Goal: Information Seeking & Learning: Learn about a topic

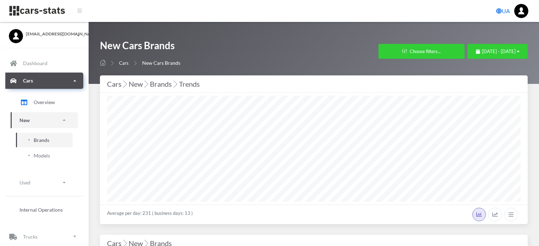
select select "25"
click at [482, 51] on span "August 1, 2025 - August 14, 2025" at bounding box center [499, 52] width 34 height 6
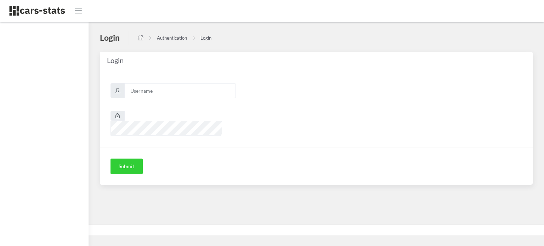
scroll to position [5, 5]
type input "awt"
click at [129, 159] on button "Submit" at bounding box center [127, 167] width 32 height 16
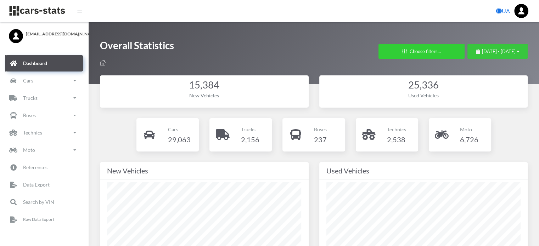
click at [482, 51] on span "July 18, 2025 - August 17, 2025" at bounding box center [499, 52] width 34 height 6
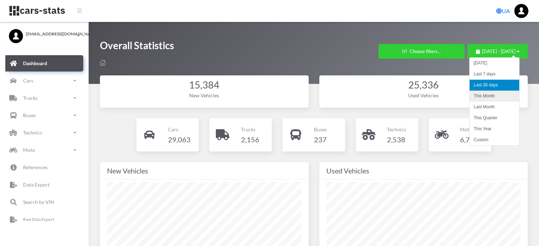
click at [482, 99] on li "This Month" at bounding box center [494, 96] width 50 height 11
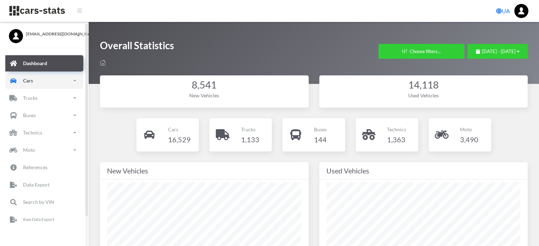
click at [53, 80] on link "Cars" at bounding box center [44, 81] width 78 height 16
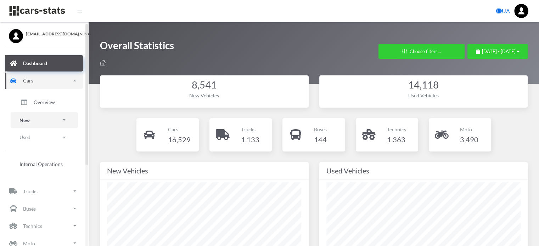
click at [45, 119] on link "New" at bounding box center [44, 120] width 67 height 16
click at [44, 138] on span "Brands" at bounding box center [42, 139] width 16 height 7
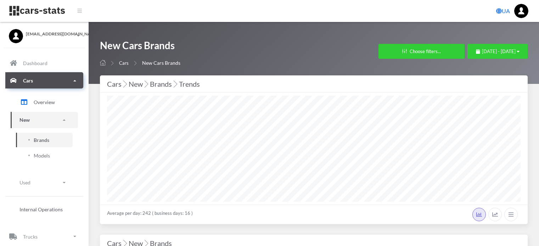
select select "25"
click at [482, 50] on span "August 1, 2025 - August 17, 2025" at bounding box center [499, 52] width 34 height 6
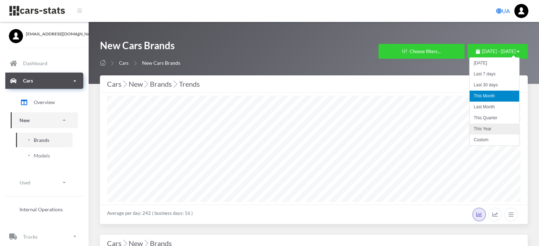
click at [487, 128] on li "This Year" at bounding box center [494, 129] width 50 height 11
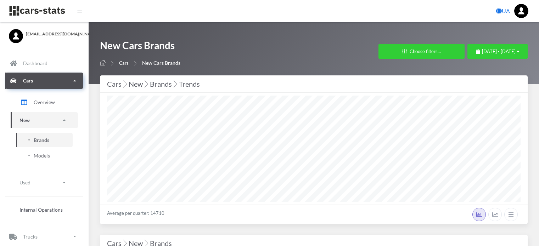
select select "25"
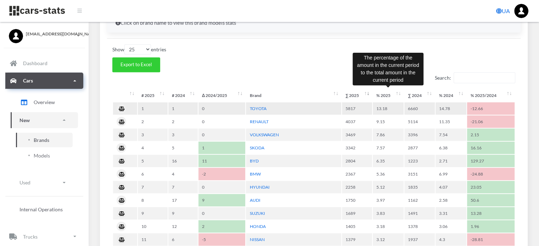
scroll to position [319, 0]
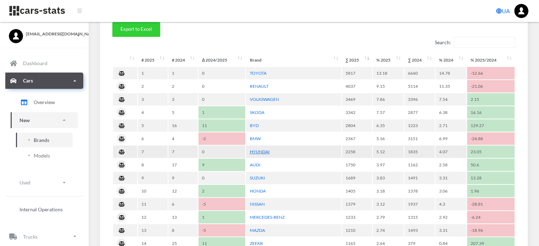
click at [261, 151] on link "HYUNDAI" at bounding box center [259, 151] width 20 height 5
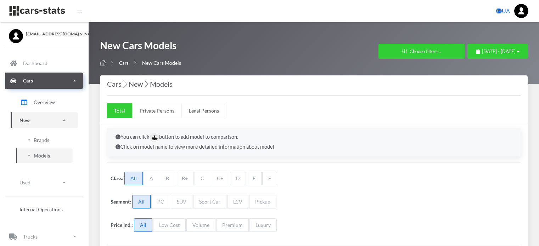
scroll to position [213, 0]
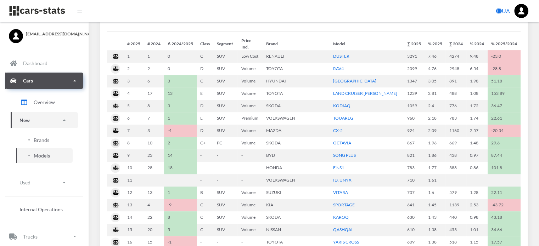
select select "25"
select select "HYUNDAI"
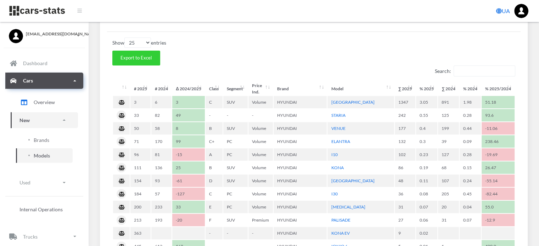
scroll to position [5, 5]
